Goal: Ask a question

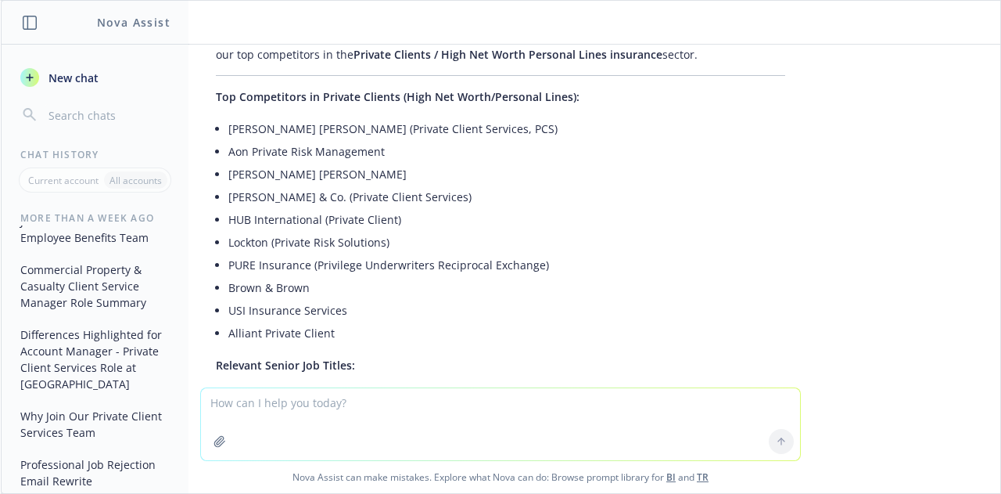
scroll to position [224, 0]
click at [72, 85] on button "New chat" at bounding box center [95, 77] width 162 height 28
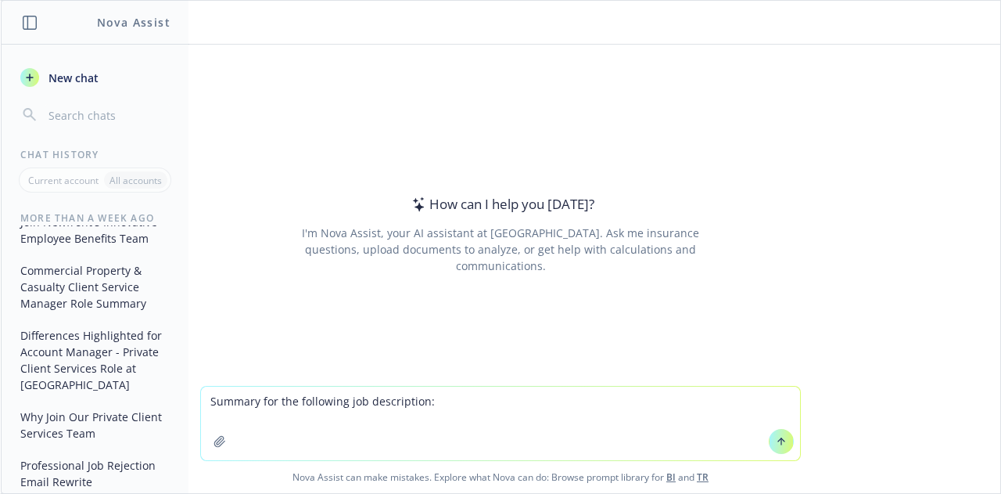
click at [205, 400] on textarea "Summary for the following job description:" at bounding box center [500, 423] width 599 height 74
click at [537, 413] on textarea "4-5 sentence Summary for the following job description:" at bounding box center [500, 423] width 599 height 74
type textarea "4-5 sentence Summary for the following job description: [URL][DOMAIN_NAME]"
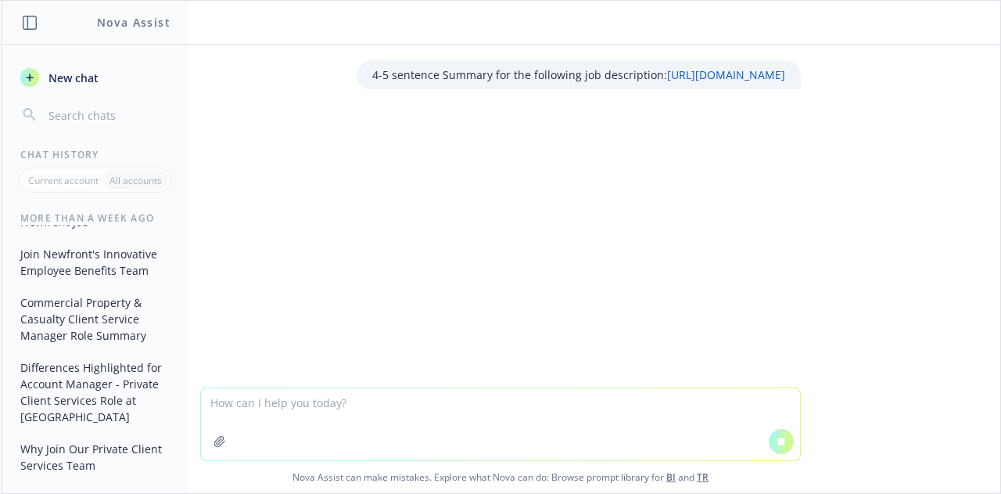
scroll to position [256, 0]
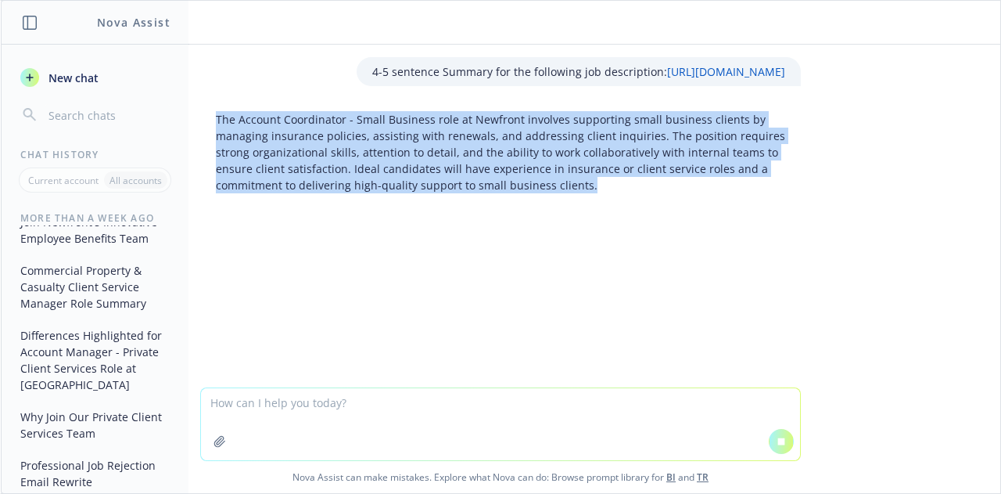
drag, startPoint x: 608, startPoint y: 204, endPoint x: 210, endPoint y: 132, distance: 405.3
click at [216, 132] on p "The Account Coordinator - Small Business role at Newfront involves supporting s…" at bounding box center [500, 152] width 569 height 82
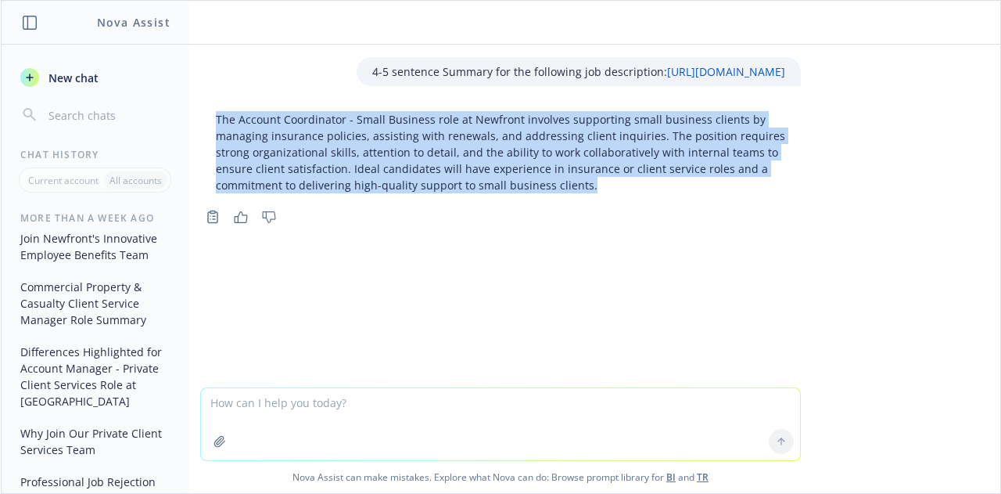
scroll to position [272, 0]
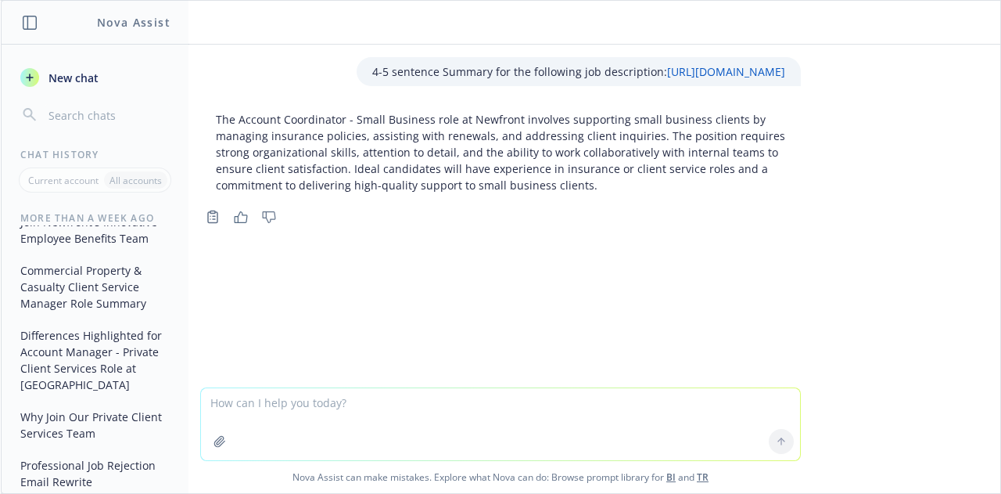
click at [348, 426] on textarea at bounding box center [500, 424] width 599 height 72
type textarea "A little it more about the day to day"
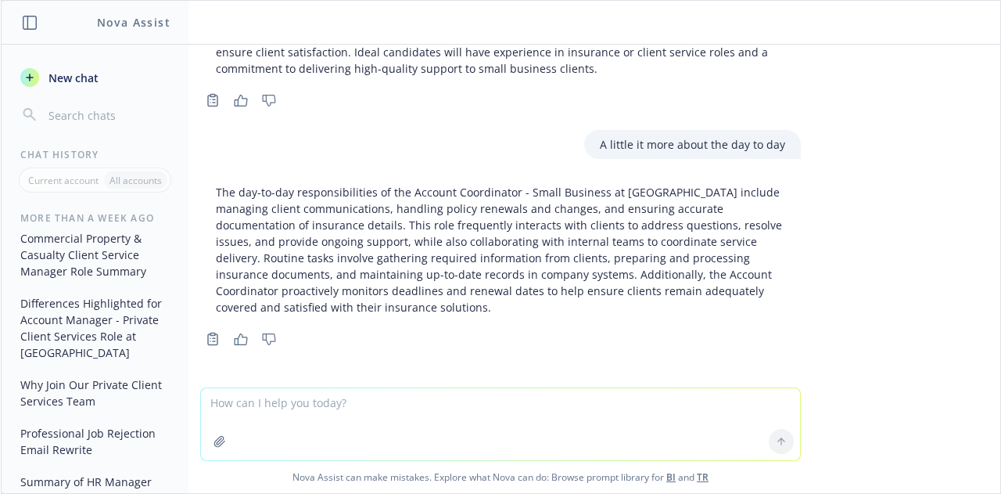
scroll to position [132, 0]
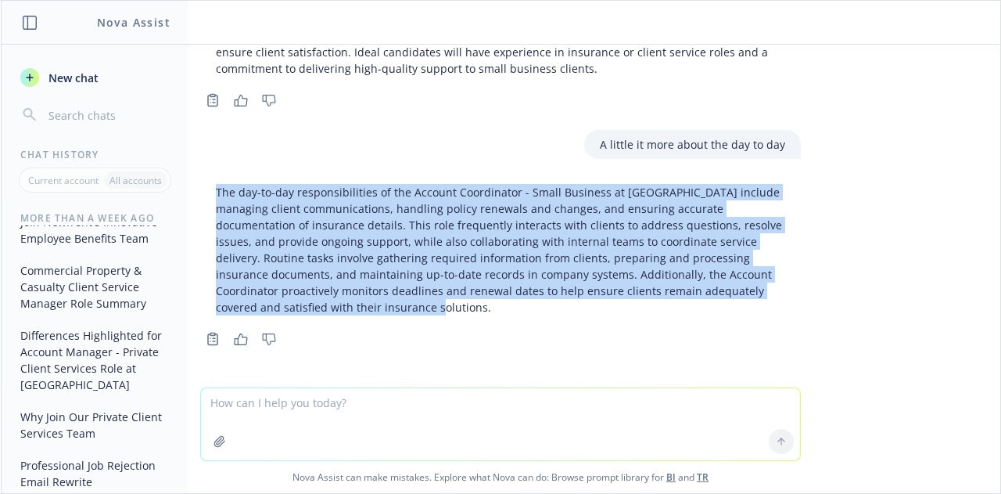
drag, startPoint x: 268, startPoint y: 309, endPoint x: 196, endPoint y: 171, distance: 155.7
click at [196, 171] on div "4-5 sentence Summary for the following job description: [URL][DOMAIN_NAME] The …" at bounding box center [501, 216] width 1000 height 343
copy p "The day-to-day responsibilities of the Account Coordinator - Small Business at …"
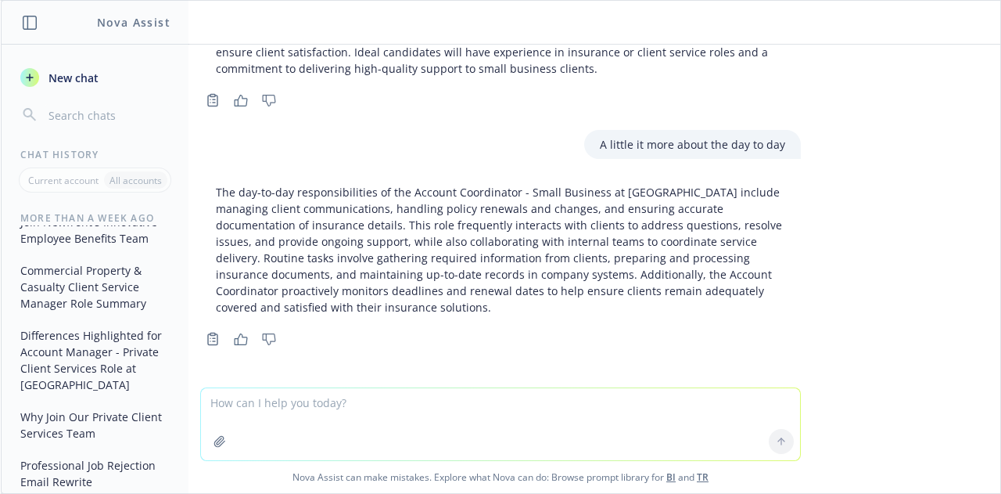
click at [312, 406] on textarea at bounding box center [500, 424] width 599 height 72
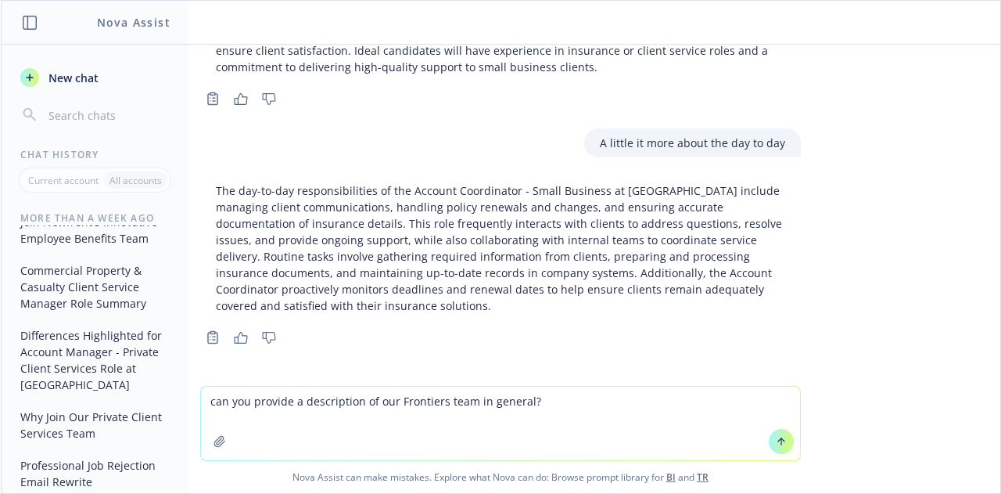
type textarea "can you provide a description of our Frontiers team in general?"
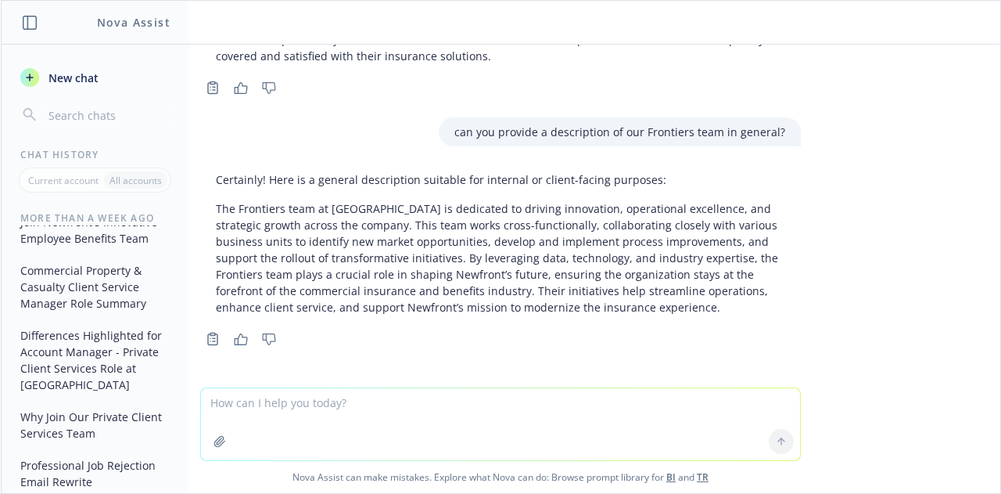
scroll to position [383, 0]
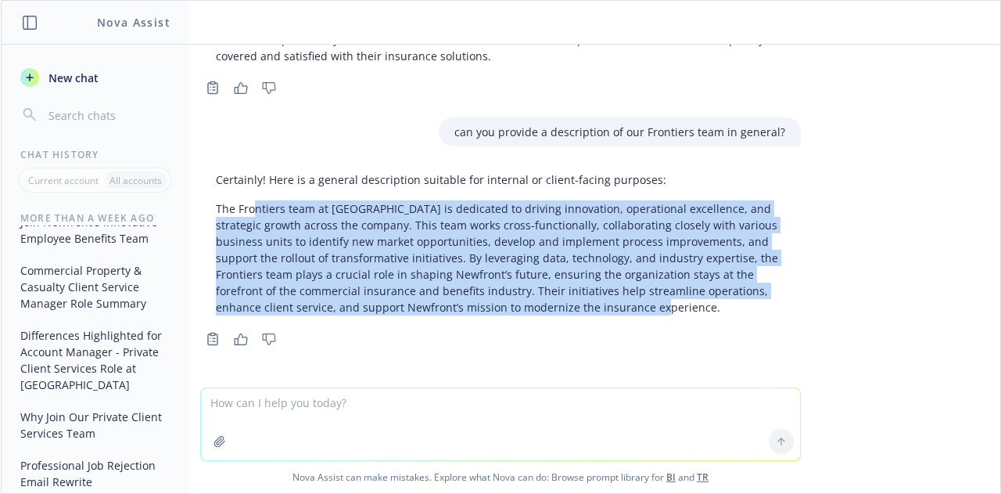
drag, startPoint x: 626, startPoint y: 312, endPoint x: 240, endPoint y: 207, distance: 400.3
click at [240, 207] on p "The Frontiers team at [GEOGRAPHIC_DATA] is dedicated to driving innovation, ope…" at bounding box center [500, 257] width 569 height 115
click at [372, 254] on p "The Frontiers team at [GEOGRAPHIC_DATA] is dedicated to driving innovation, ope…" at bounding box center [500, 257] width 569 height 115
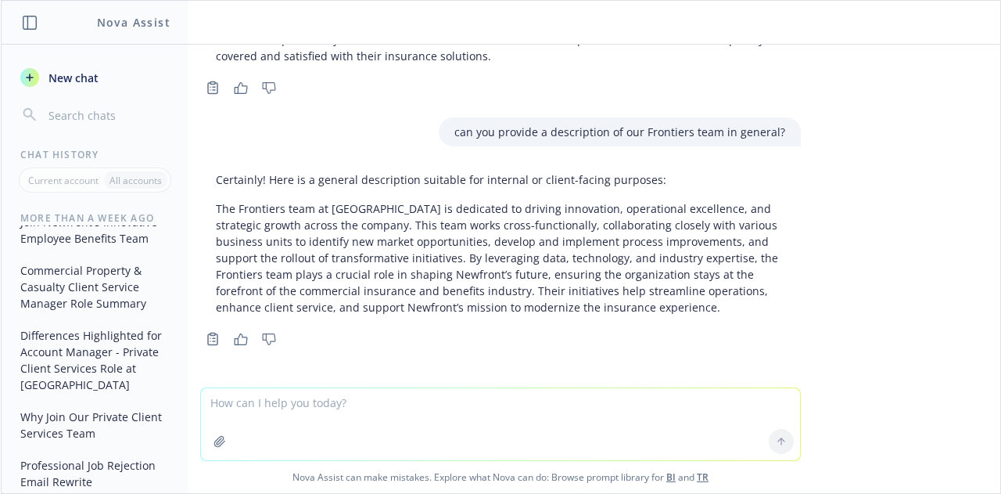
click at [486, 425] on textarea at bounding box center [500, 424] width 599 height 72
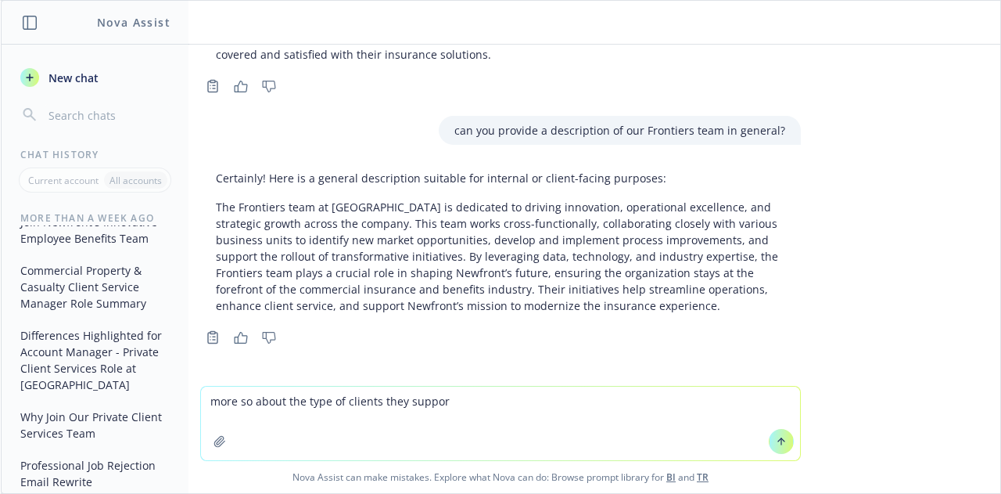
type textarea "more so about the type of clients they support"
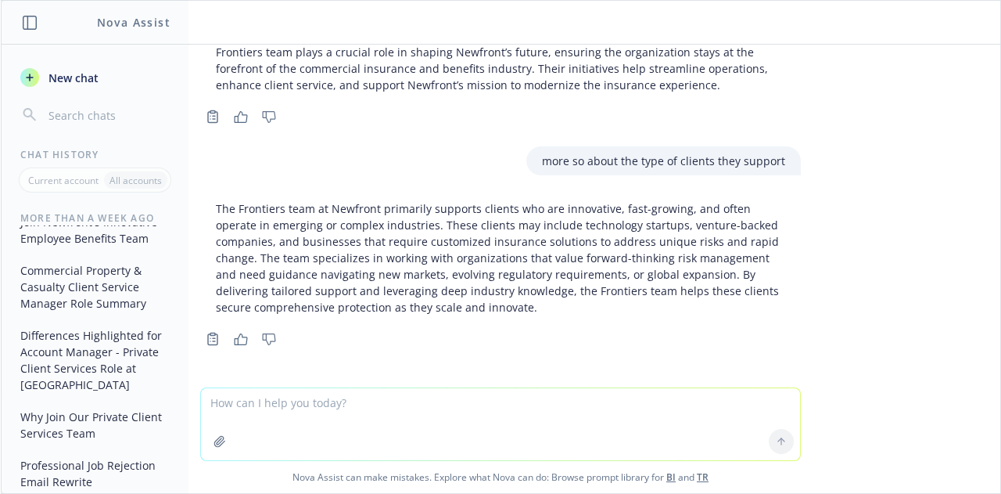
scroll to position [605, 0]
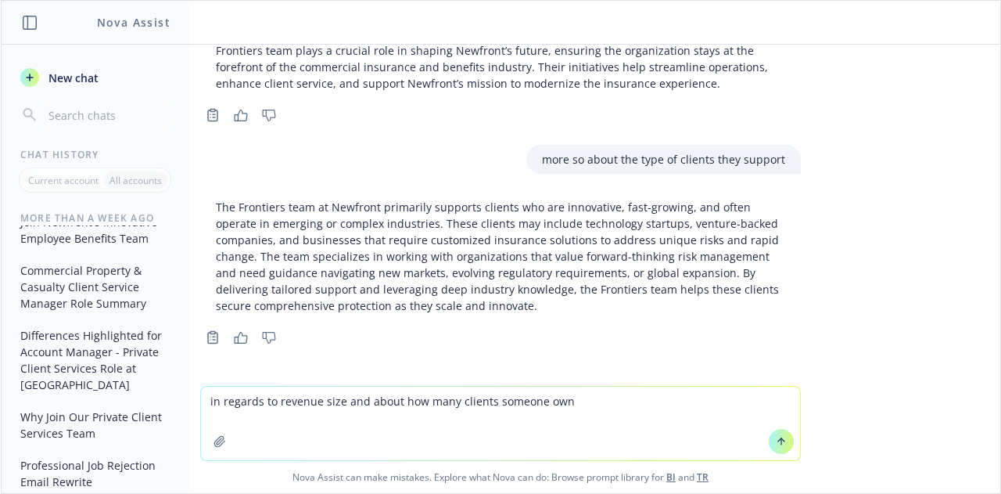
type textarea "in regards to revenue size and about how many clients someone owns"
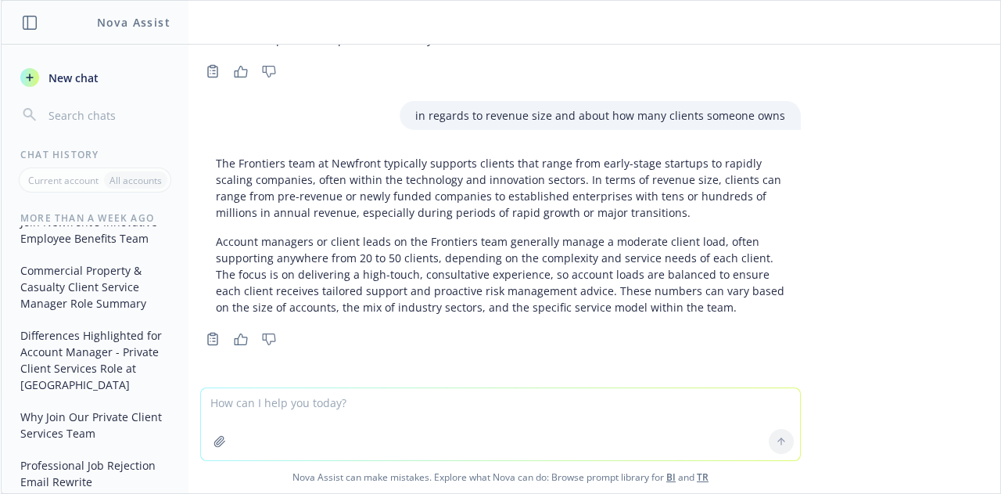
scroll to position [873, 0]
